Goal: Find specific page/section: Find specific page/section

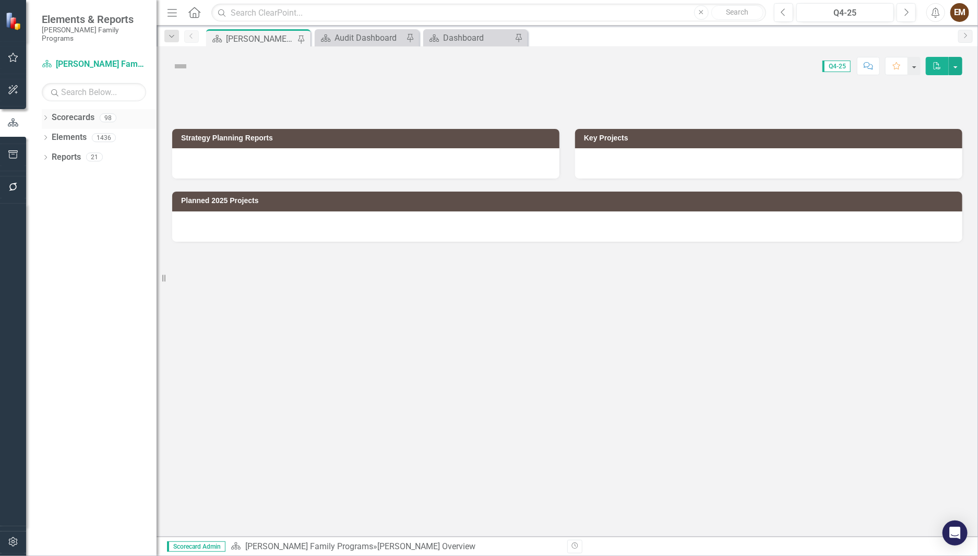
click at [45, 116] on icon "Dropdown" at bounding box center [45, 119] width 7 height 6
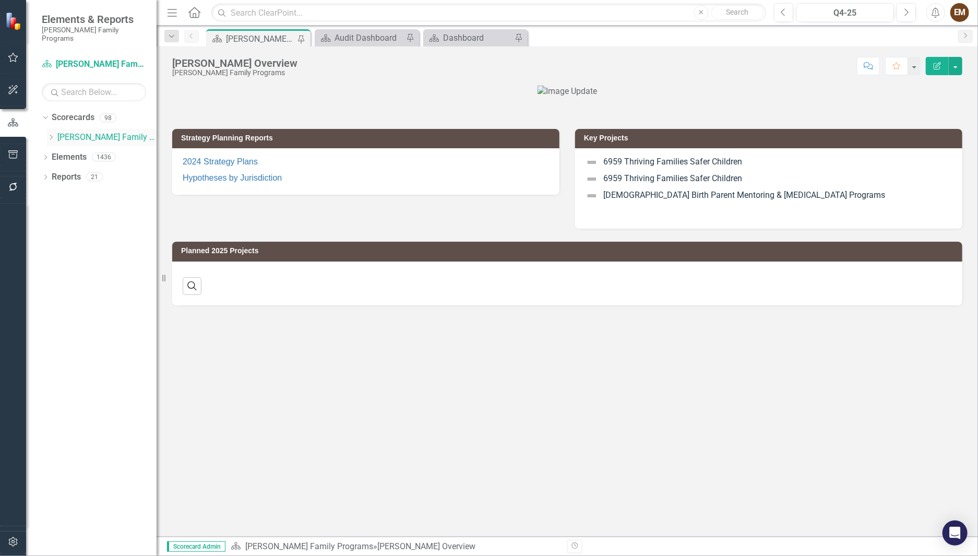
click at [49, 134] on icon "Dropdown" at bounding box center [51, 137] width 8 height 6
click at [42, 274] on icon "Dropdown" at bounding box center [45, 277] width 7 height 6
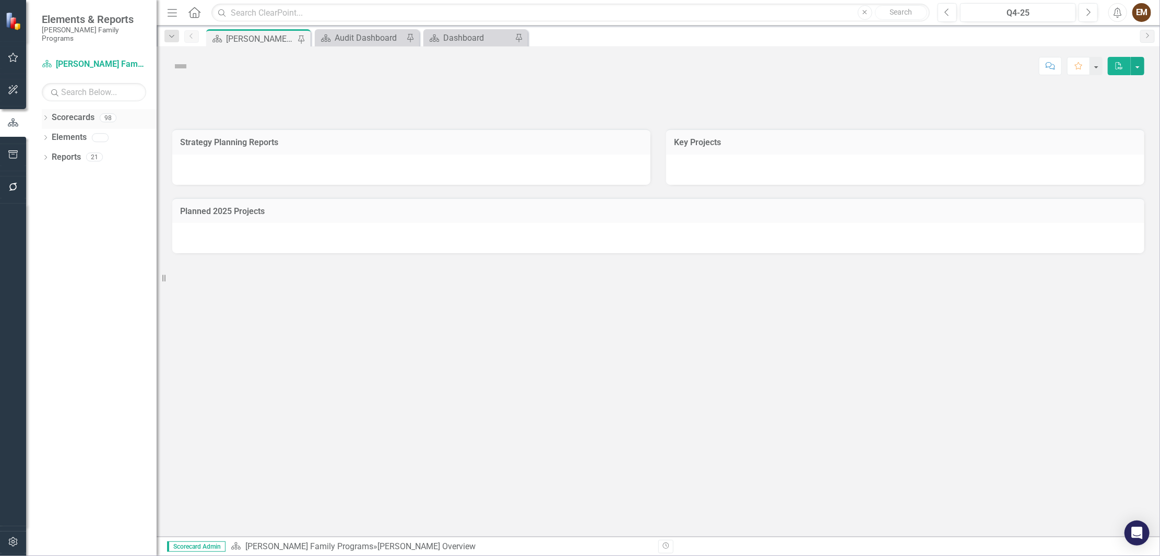
click at [44, 109] on div "Dropdown Scorecards 98" at bounding box center [99, 119] width 115 height 20
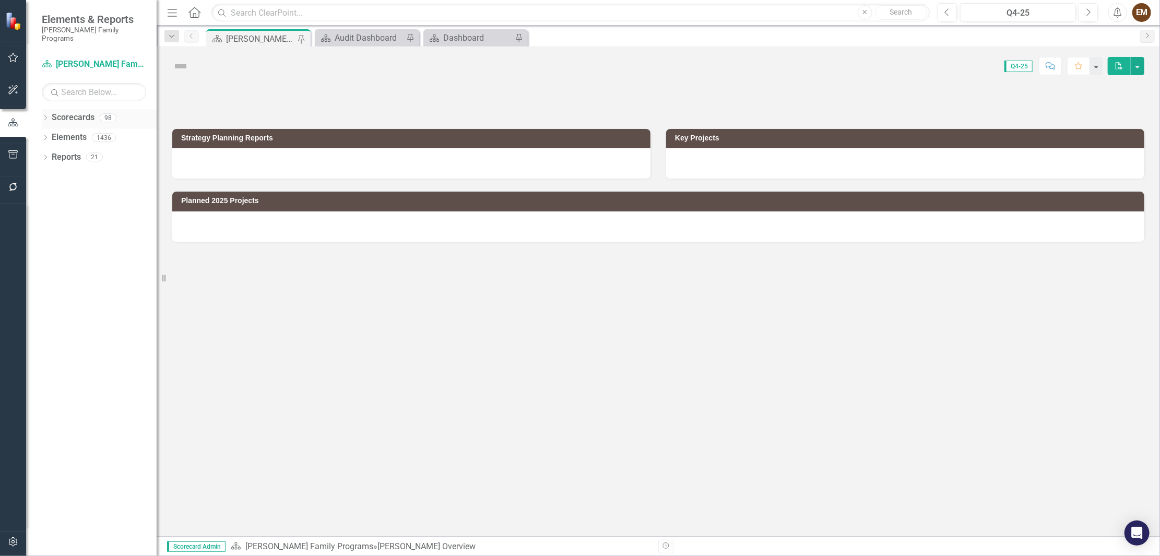
click at [44, 116] on icon "Dropdown" at bounding box center [45, 119] width 7 height 6
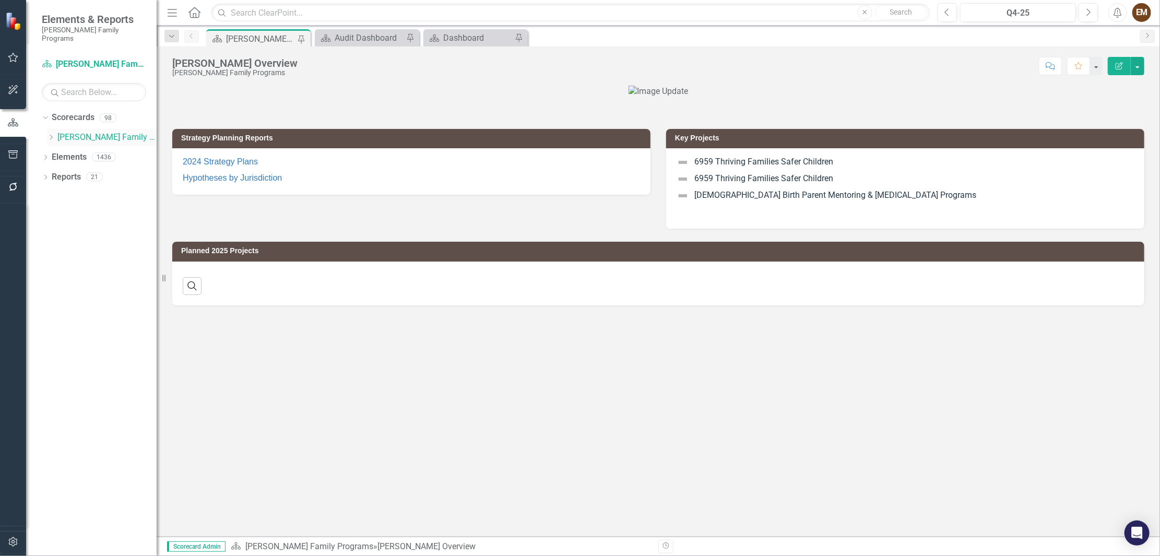
click at [51, 135] on icon at bounding box center [51, 137] width 3 height 5
click at [77, 149] on div "Dropdown Strategic Consulting 1" at bounding box center [106, 157] width 99 height 17
click at [76, 151] on link "Strategic Consulting 1" at bounding box center [112, 157] width 89 height 12
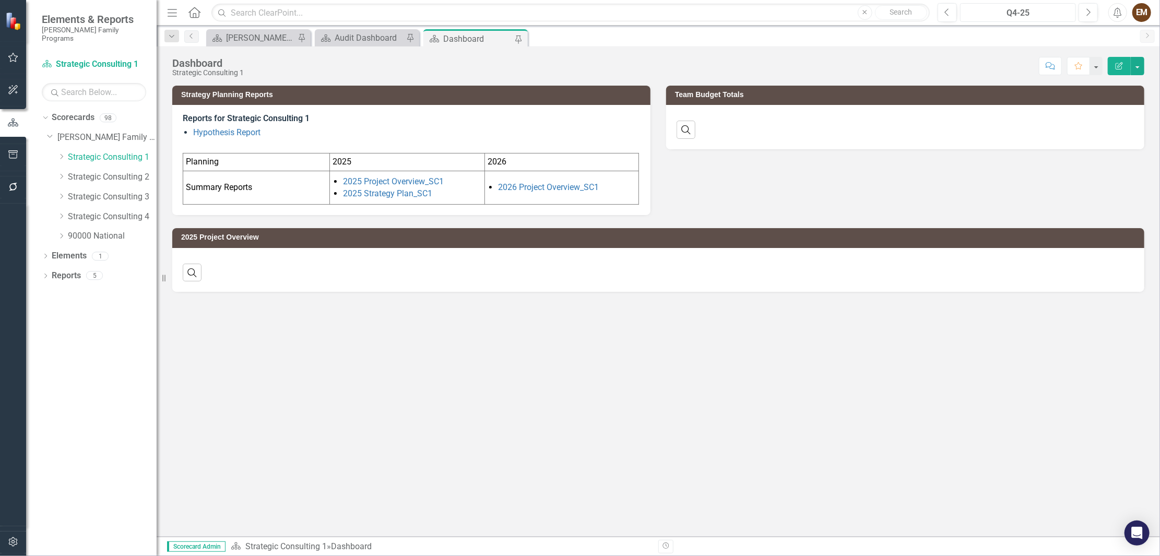
click at [1037, 14] on div "Q4-25" at bounding box center [1017, 13] width 109 height 13
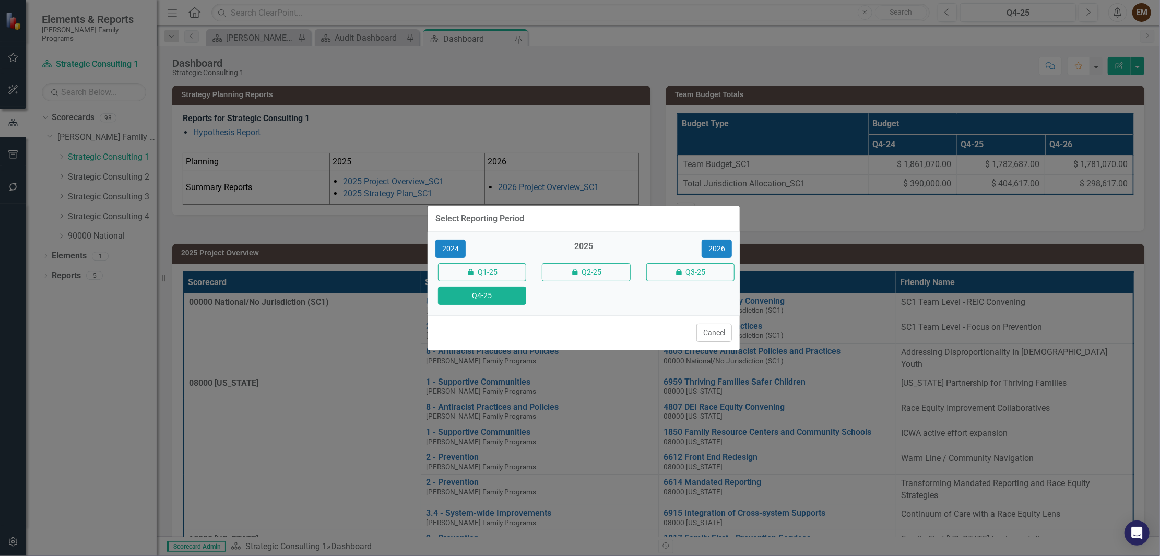
click at [706, 240] on div "2026" at bounding box center [688, 249] width 88 height 18
click at [705, 241] on button "2026" at bounding box center [716, 249] width 30 height 18
click at [468, 304] on button "Q4-26" at bounding box center [482, 296] width 88 height 18
